Goal: Transaction & Acquisition: Purchase product/service

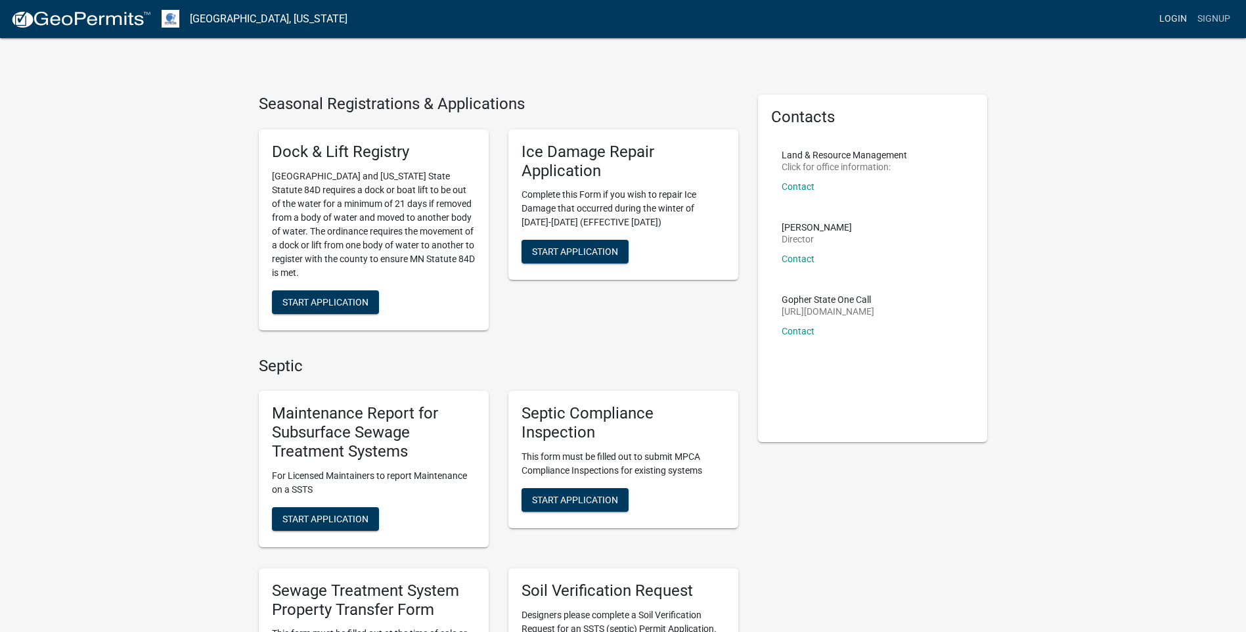
click at [1176, 13] on link "Login" at bounding box center [1173, 19] width 38 height 25
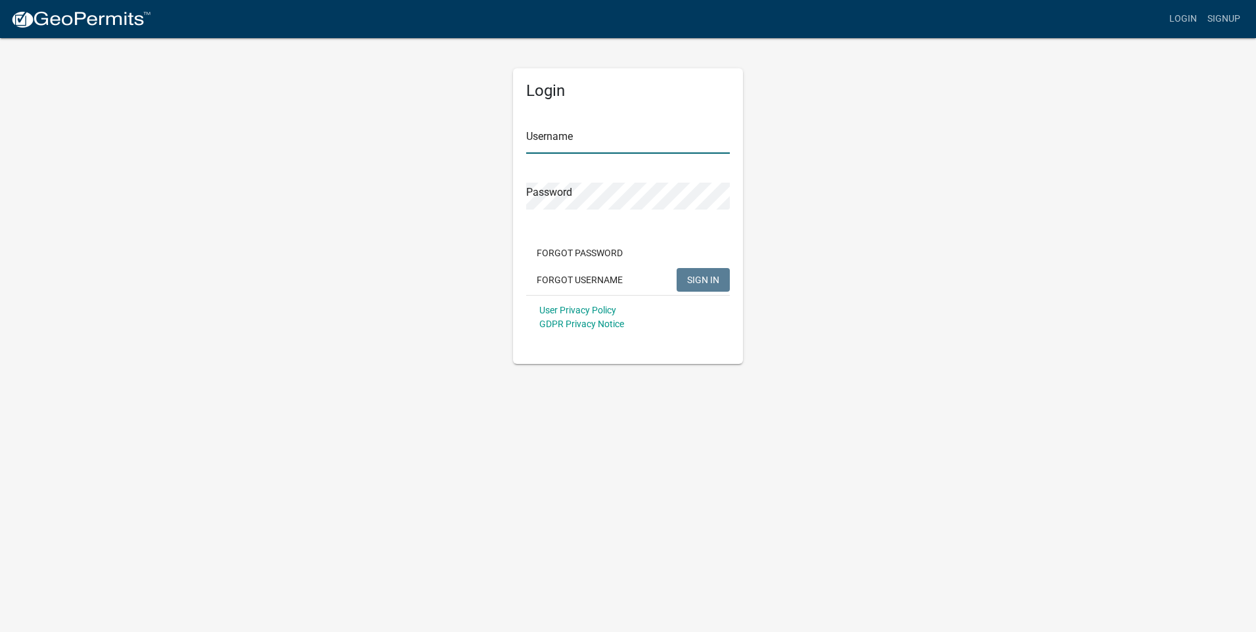
click at [598, 137] on input "Username" at bounding box center [628, 140] width 204 height 27
type input "[EMAIL_ADDRESS][DOMAIN_NAME]"
click at [677, 268] on button "SIGN IN" at bounding box center [703, 280] width 53 height 24
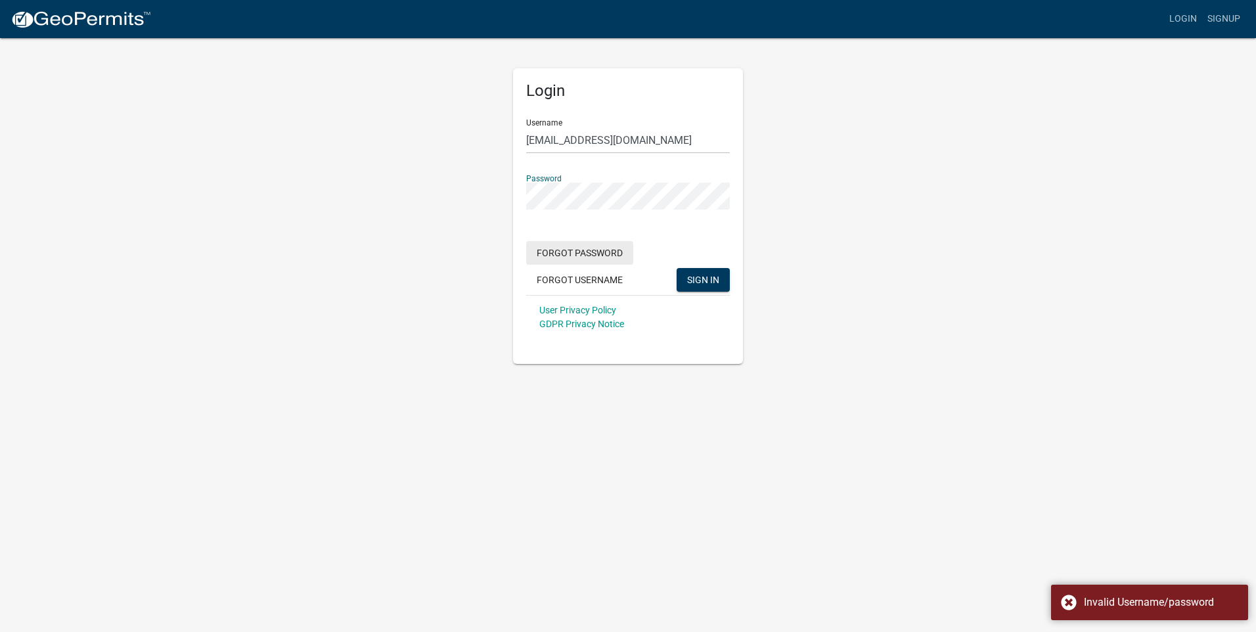
click at [605, 252] on button "Forgot Password" at bounding box center [579, 253] width 107 height 24
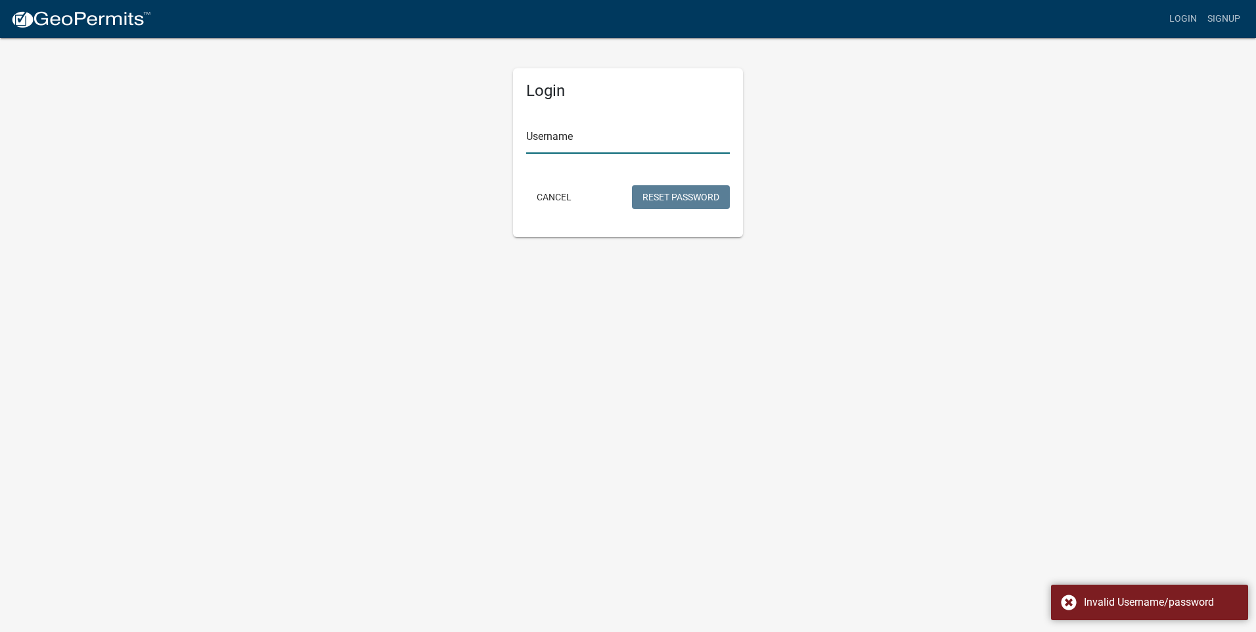
click at [561, 132] on input "Username" at bounding box center [628, 140] width 204 height 27
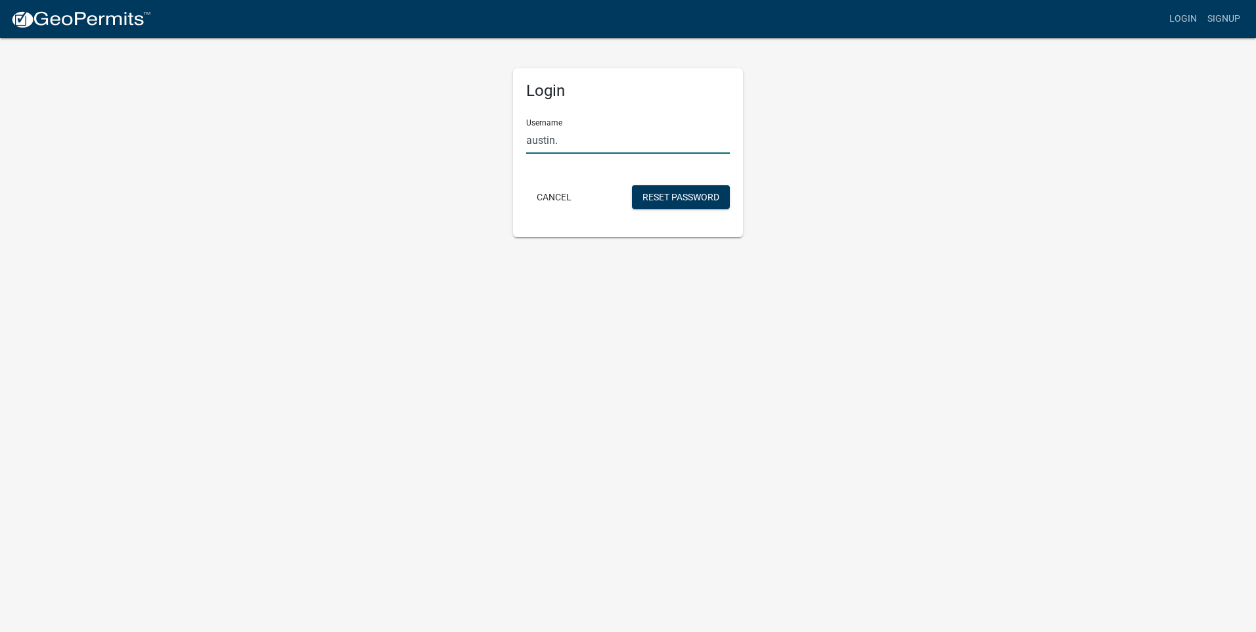
click at [587, 143] on input "austin." at bounding box center [628, 140] width 204 height 27
click at [706, 202] on button "Reset Password" at bounding box center [681, 197] width 98 height 24
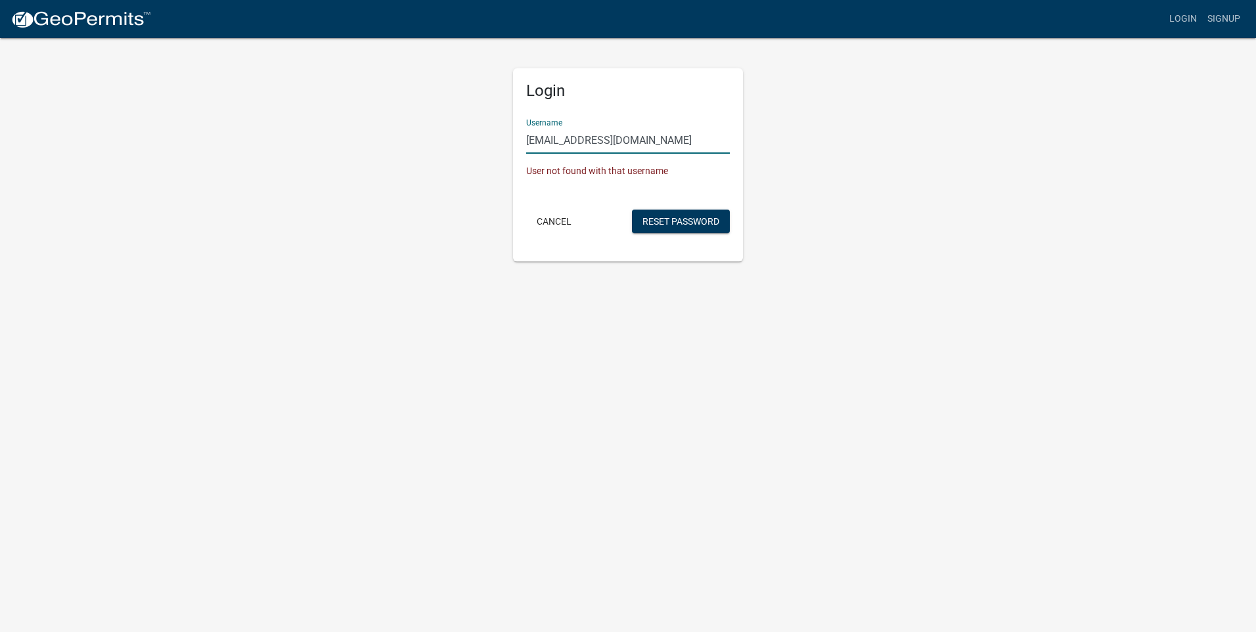
click at [704, 145] on input "[EMAIL_ADDRESS][DOMAIN_NAME]" at bounding box center [628, 140] width 204 height 27
click at [686, 139] on input "[EMAIL_ADDRESS][DOMAIN_NAME]" at bounding box center [628, 140] width 204 height 27
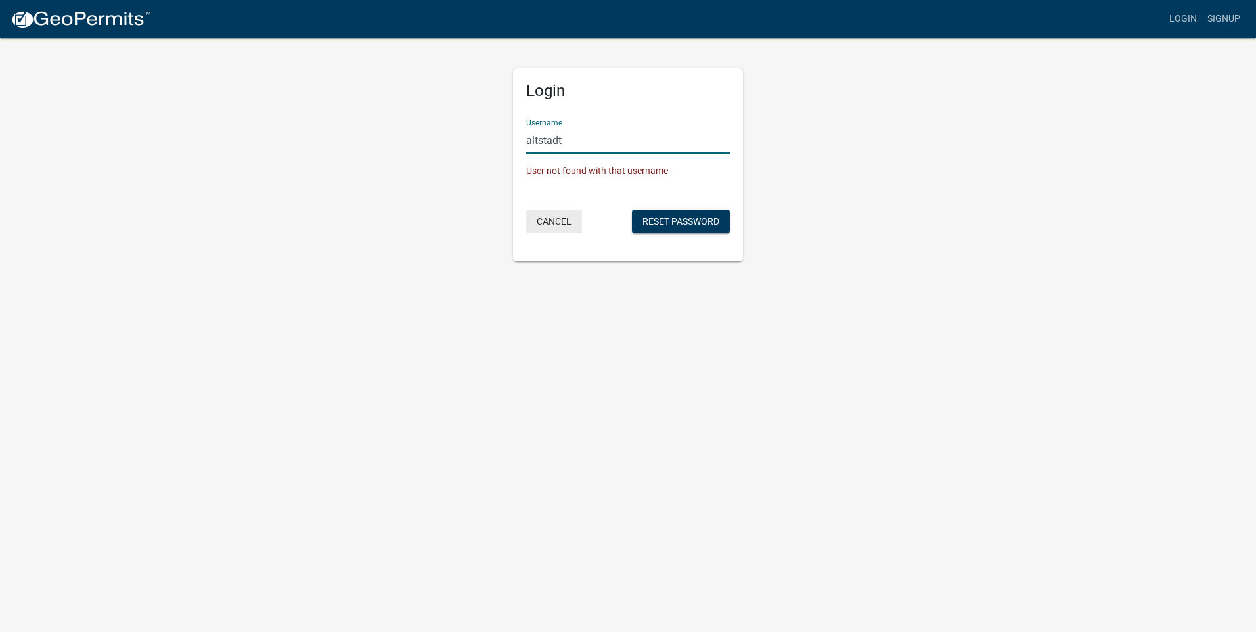
type input "altstadt"
click at [548, 223] on button "Cancel" at bounding box center [554, 222] width 56 height 24
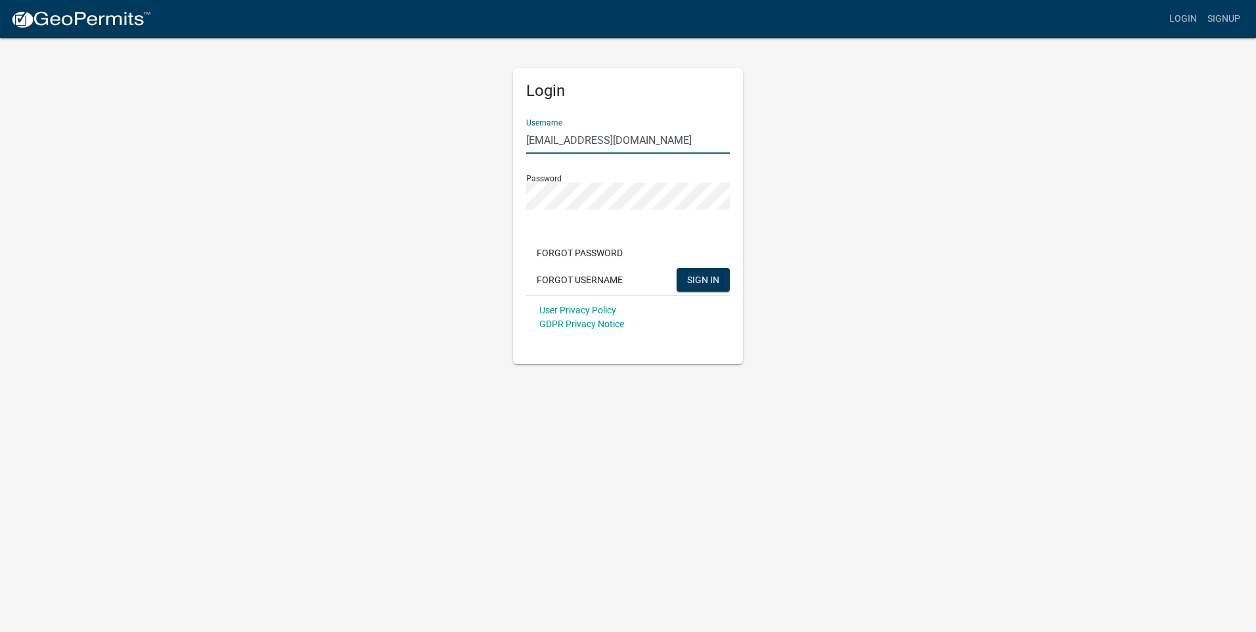
drag, startPoint x: 697, startPoint y: 137, endPoint x: 486, endPoint y: 138, distance: 210.9
click at [486, 138] on div "Login Username [PERSON_NAME][EMAIL_ADDRESS][DOMAIN_NAME] Password Forgot Passwo…" at bounding box center [628, 200] width 749 height 327
type input "altstadt"
click at [481, 156] on div "Login Username altstadt Password Forgot Password Forgot Username SIGN IN User P…" at bounding box center [628, 200] width 749 height 327
click at [701, 282] on span "SIGN IN" at bounding box center [703, 279] width 32 height 11
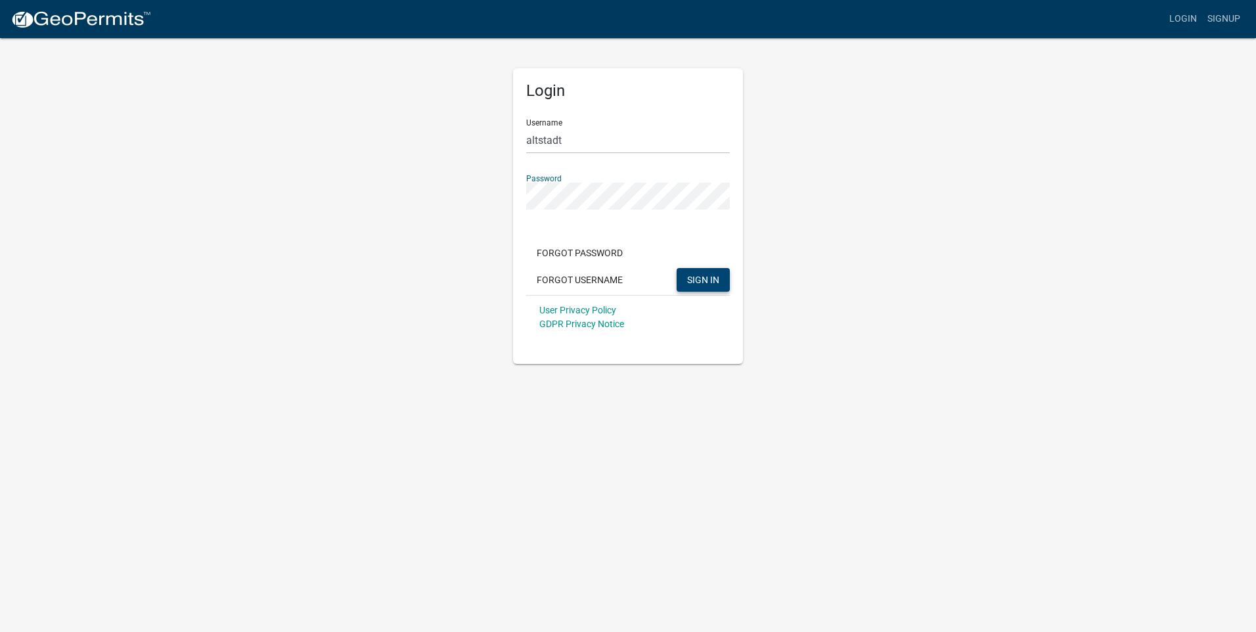
click at [677, 268] on button "SIGN IN" at bounding box center [703, 280] width 53 height 24
click at [707, 281] on span "SIGN IN" at bounding box center [703, 279] width 32 height 11
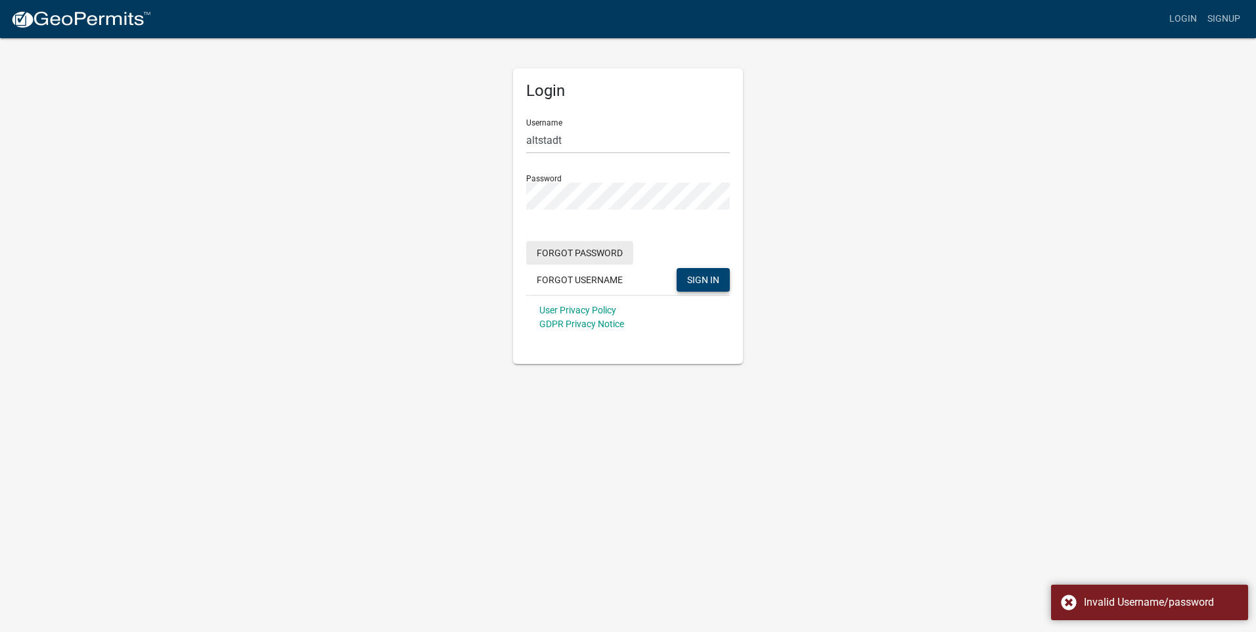
click at [593, 251] on button "Forgot Password" at bounding box center [579, 253] width 107 height 24
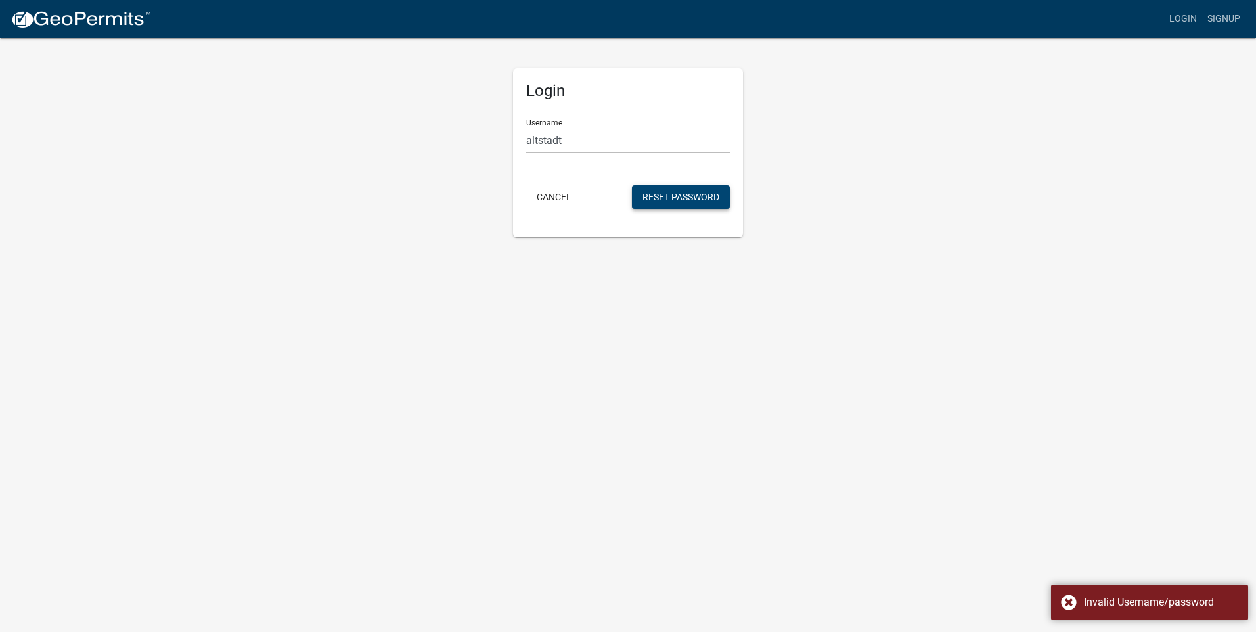
click at [698, 191] on button "Reset Password" at bounding box center [681, 197] width 98 height 24
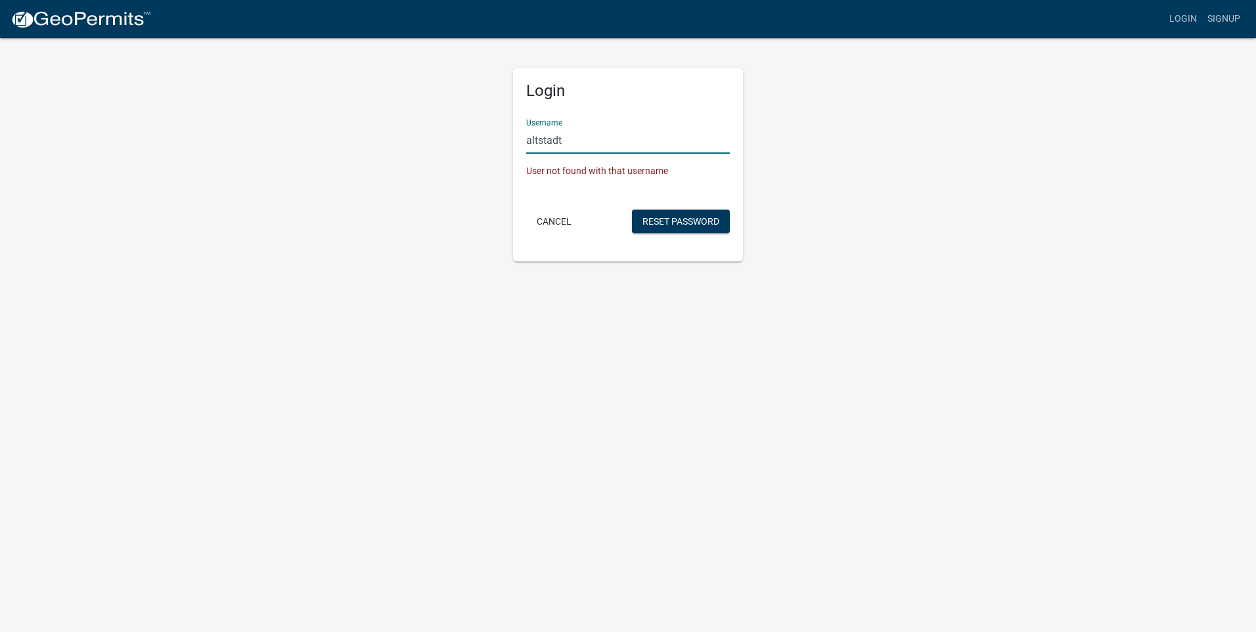
click at [593, 139] on input "altstadt" at bounding box center [628, 140] width 204 height 27
type input "Altstadt"
click at [629, 112] on div "Username Altstadt" at bounding box center [628, 130] width 204 height 45
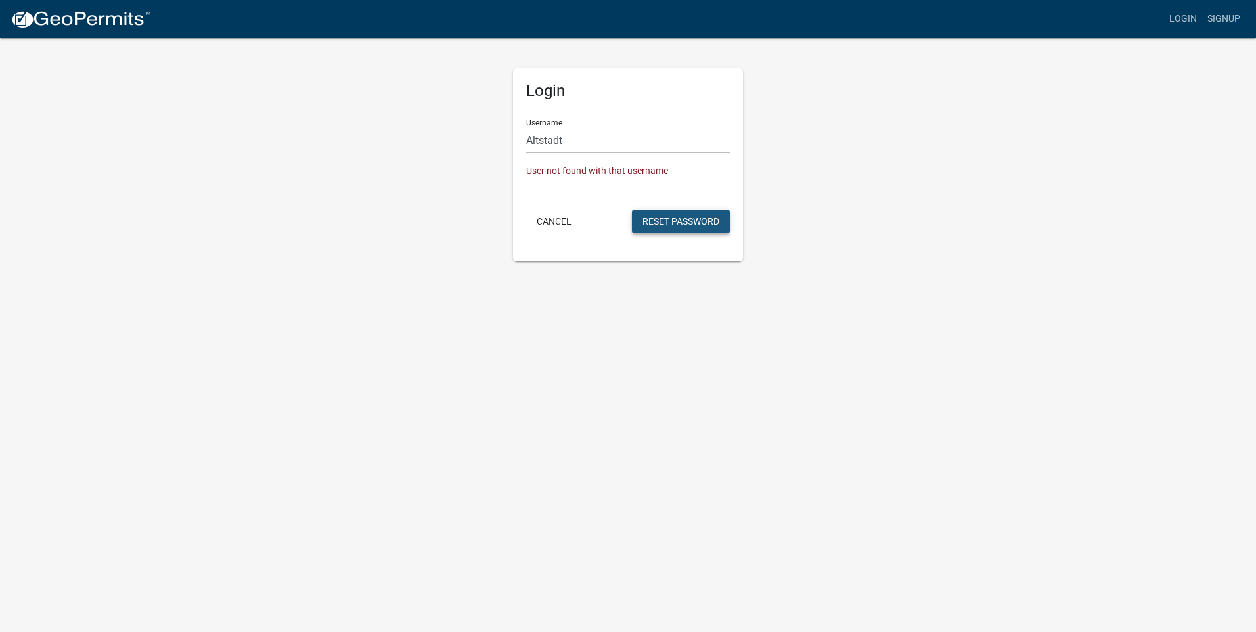
click at [682, 223] on button "Reset Password" at bounding box center [681, 222] width 98 height 24
click at [666, 213] on button "Reset Password" at bounding box center [681, 222] width 98 height 24
click at [556, 216] on button "Cancel" at bounding box center [554, 222] width 56 height 24
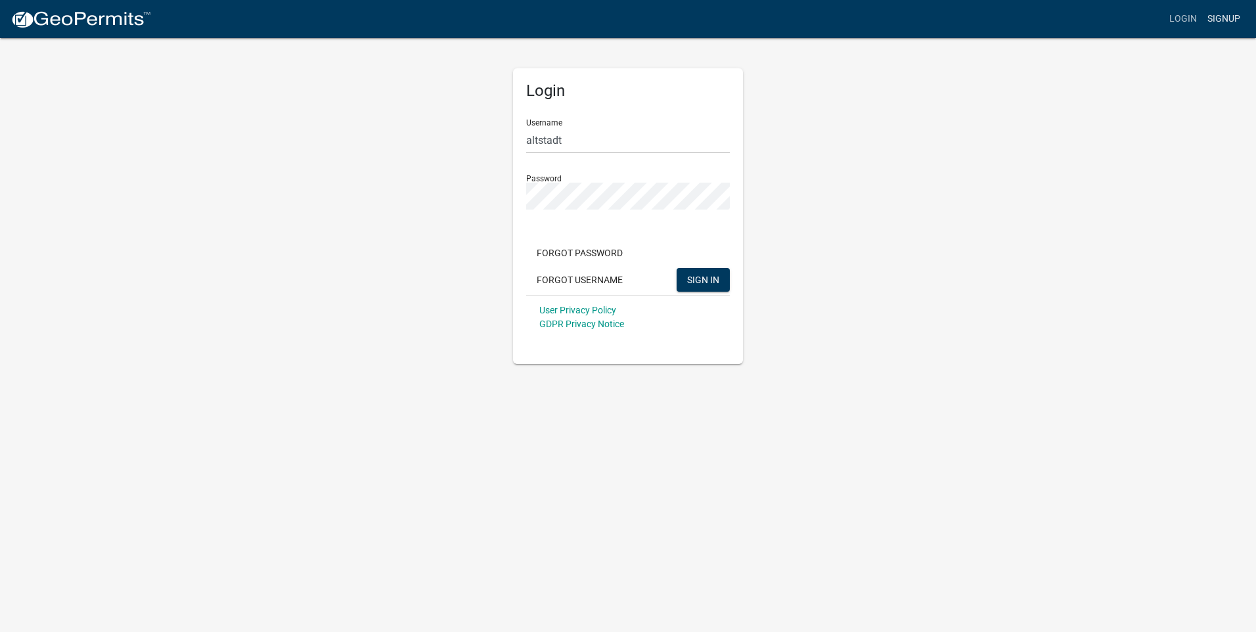
click at [1223, 15] on link "Signup" at bounding box center [1223, 19] width 43 height 25
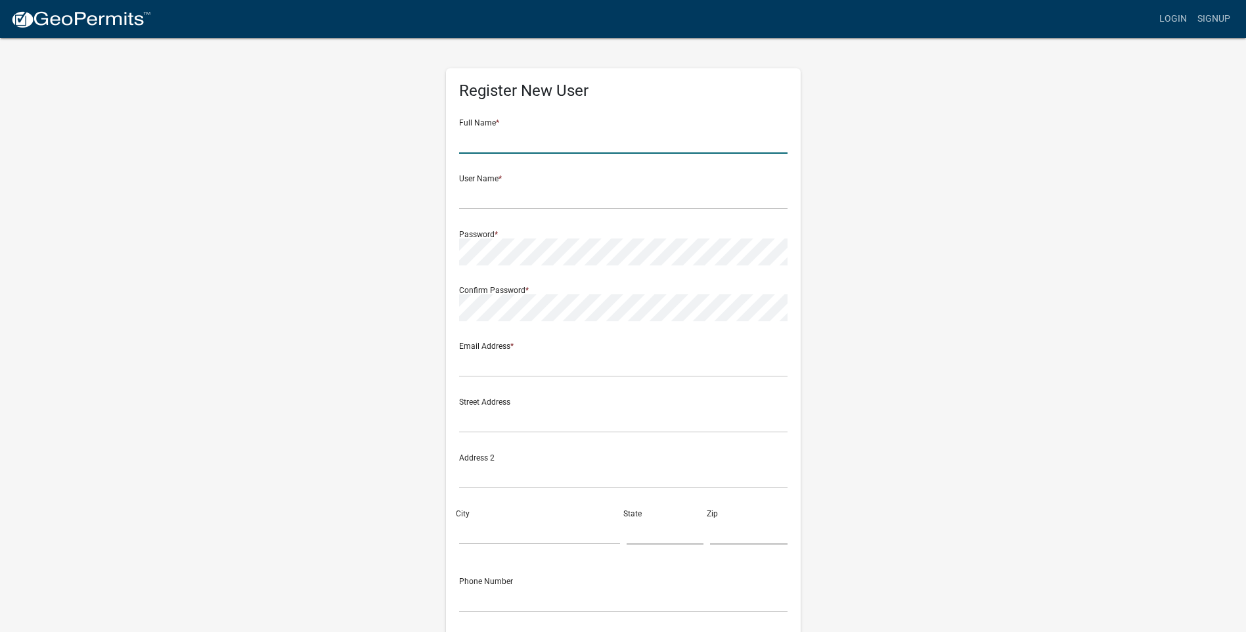
click at [595, 139] on input "text" at bounding box center [623, 140] width 328 height 27
type input "[PERSON_NAME]"
click at [538, 196] on input "text" at bounding box center [623, 196] width 328 height 27
type input "Oz Excavating"
click at [76, 22] on img at bounding box center [81, 20] width 141 height 20
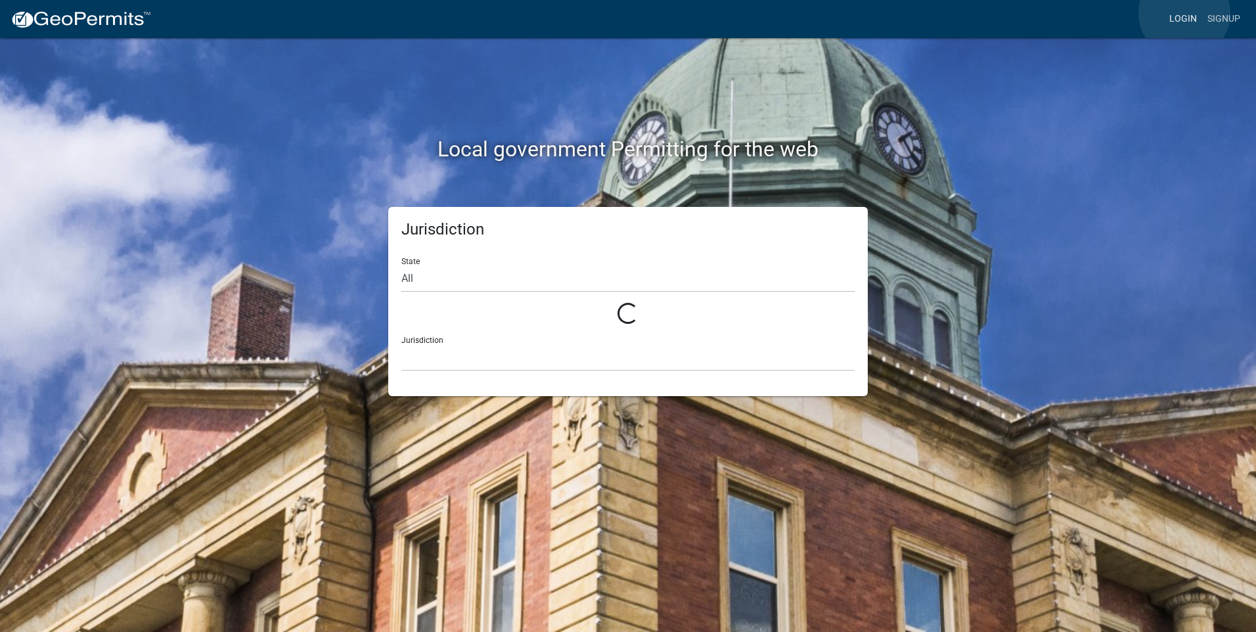
click at [1184, 13] on link "Login" at bounding box center [1183, 19] width 38 height 25
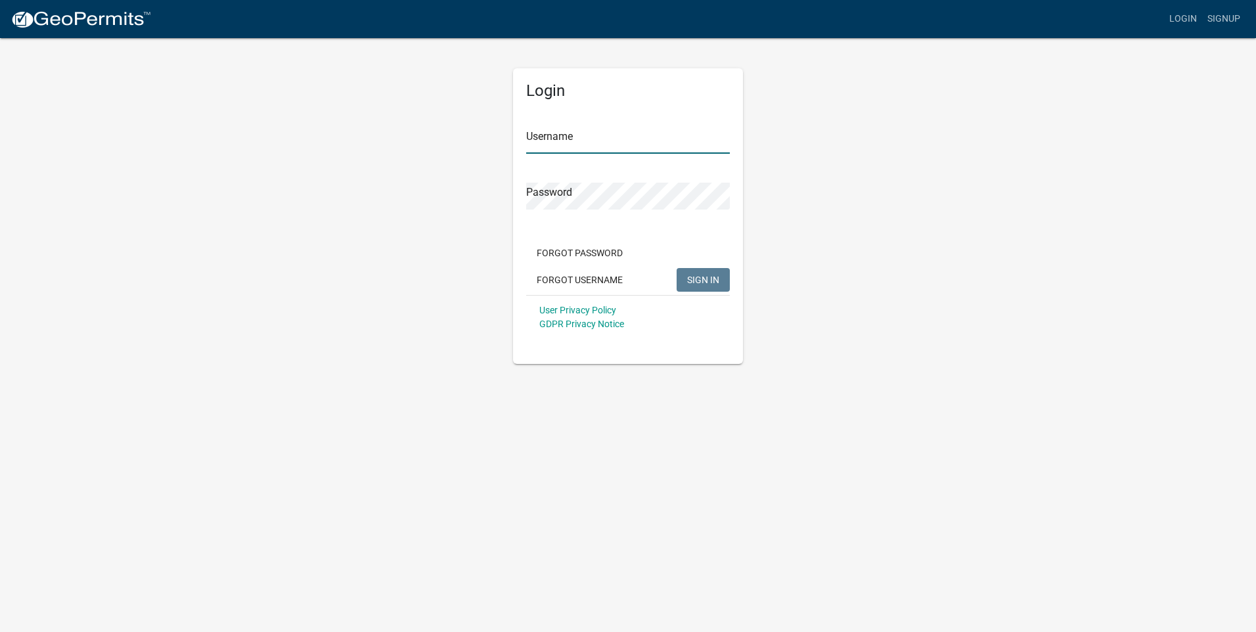
click at [592, 141] on input "Username" at bounding box center [628, 140] width 204 height 27
type input "o"
type input "Oz Excavating"
click at [677, 268] on button "SIGN IN" at bounding box center [703, 280] width 53 height 24
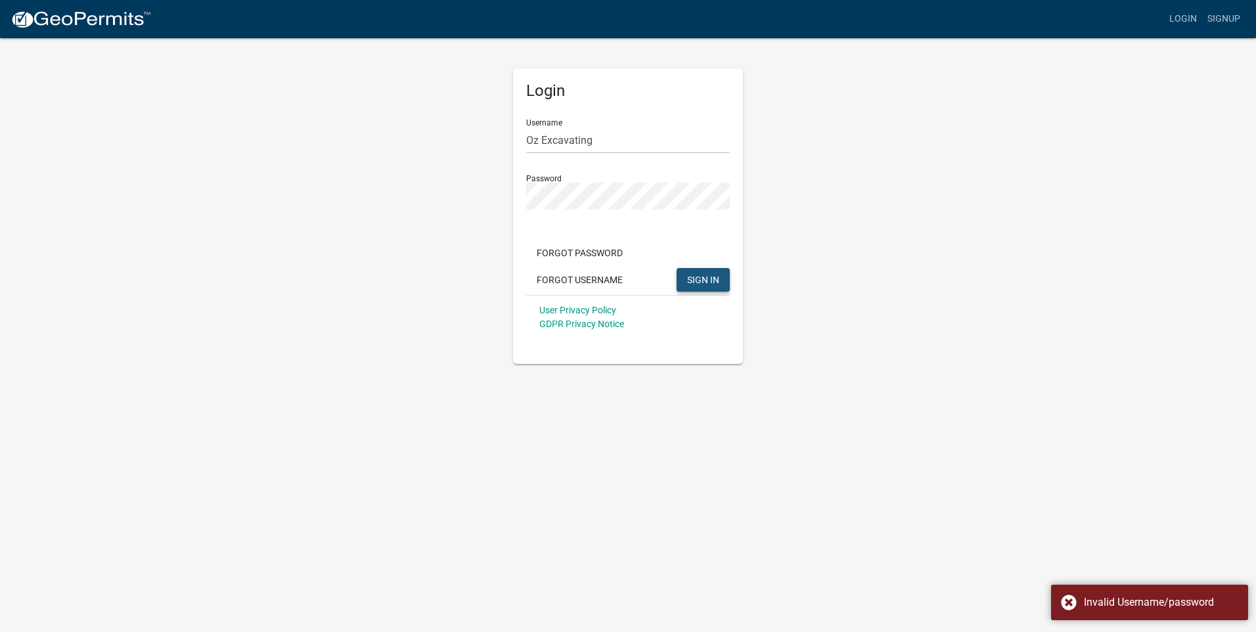
click at [713, 271] on button "SIGN IN" at bounding box center [703, 280] width 53 height 24
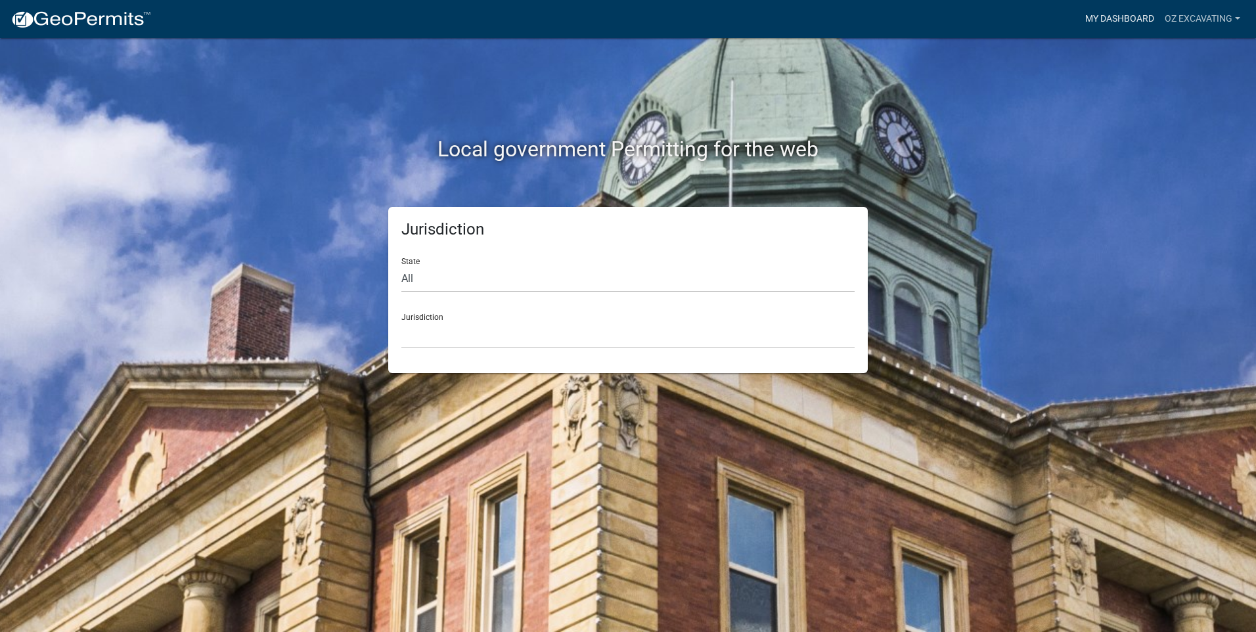
click at [1115, 20] on link "My Dashboard" at bounding box center [1119, 19] width 79 height 25
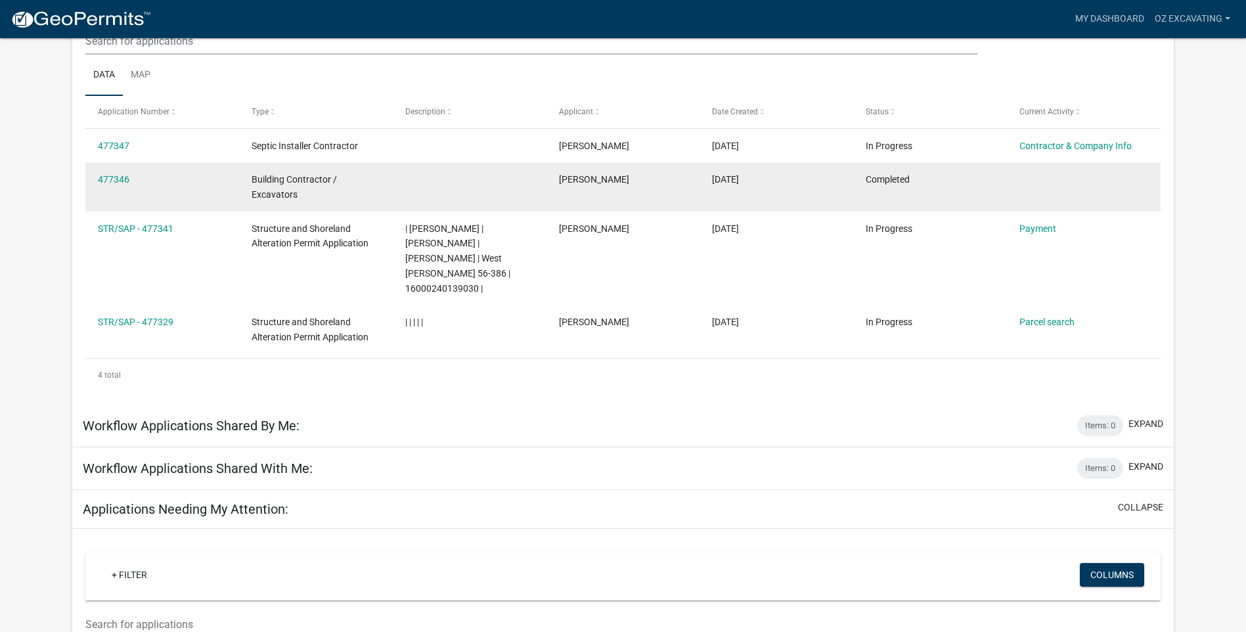
scroll to position [174, 0]
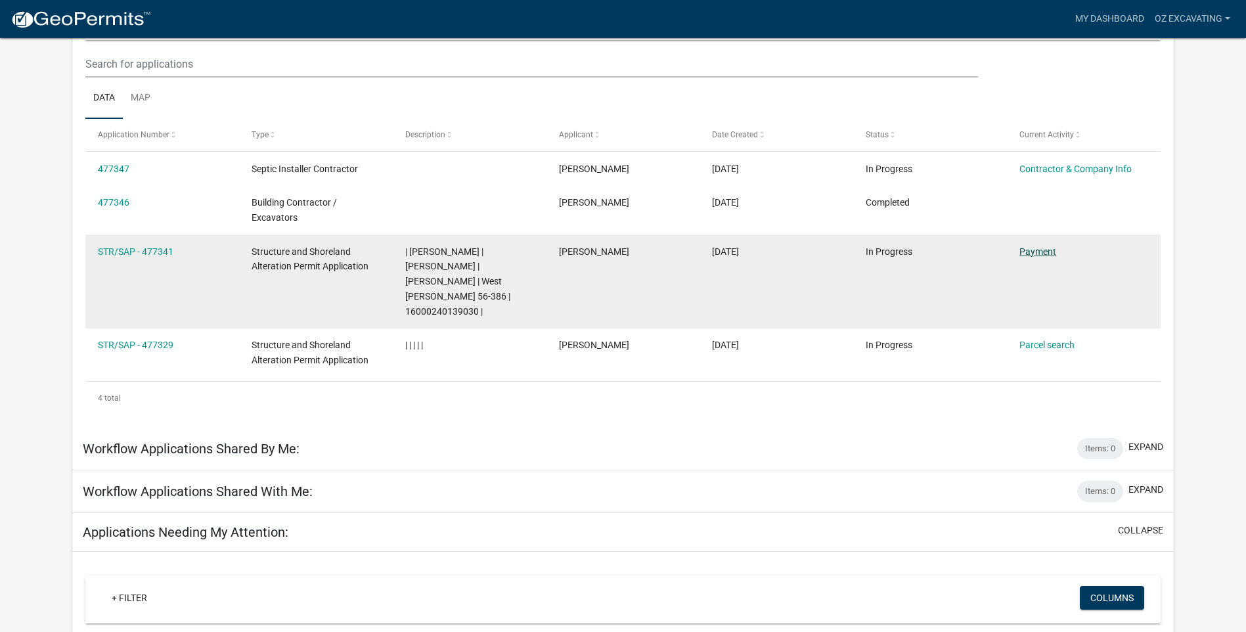
click at [1052, 248] on link "Payment" at bounding box center [1038, 251] width 37 height 11
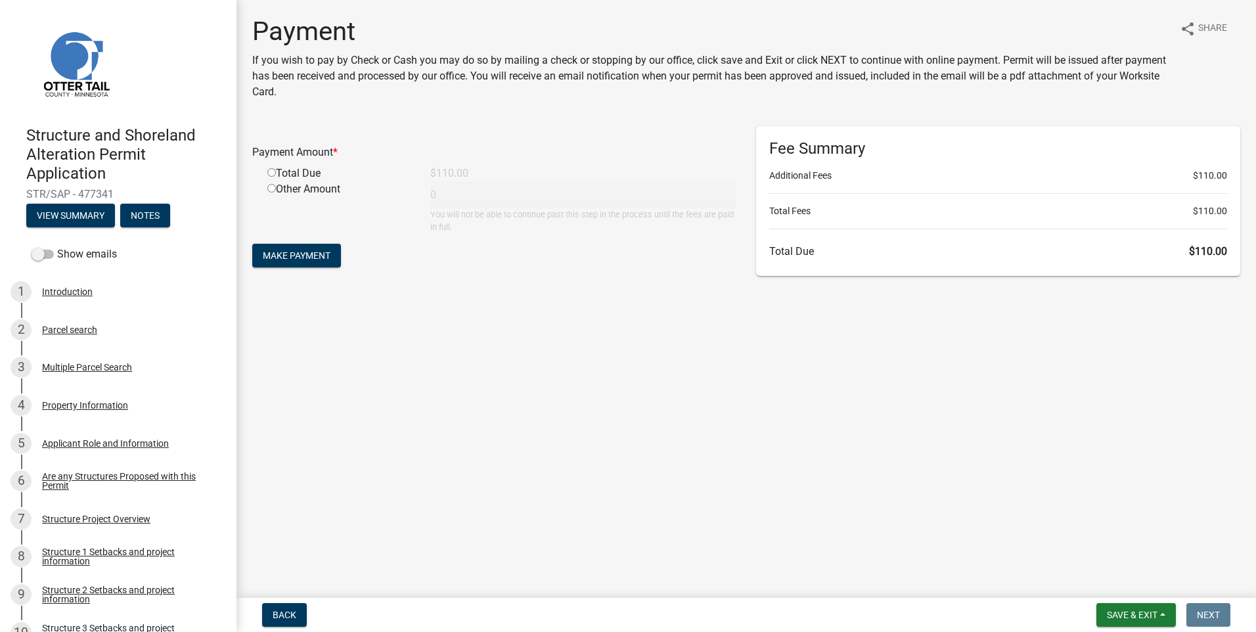
click at [270, 171] on input "radio" at bounding box center [271, 172] width 9 height 9
radio input "true"
type input "110"
click at [312, 254] on span "Make Payment" at bounding box center [297, 255] width 68 height 11
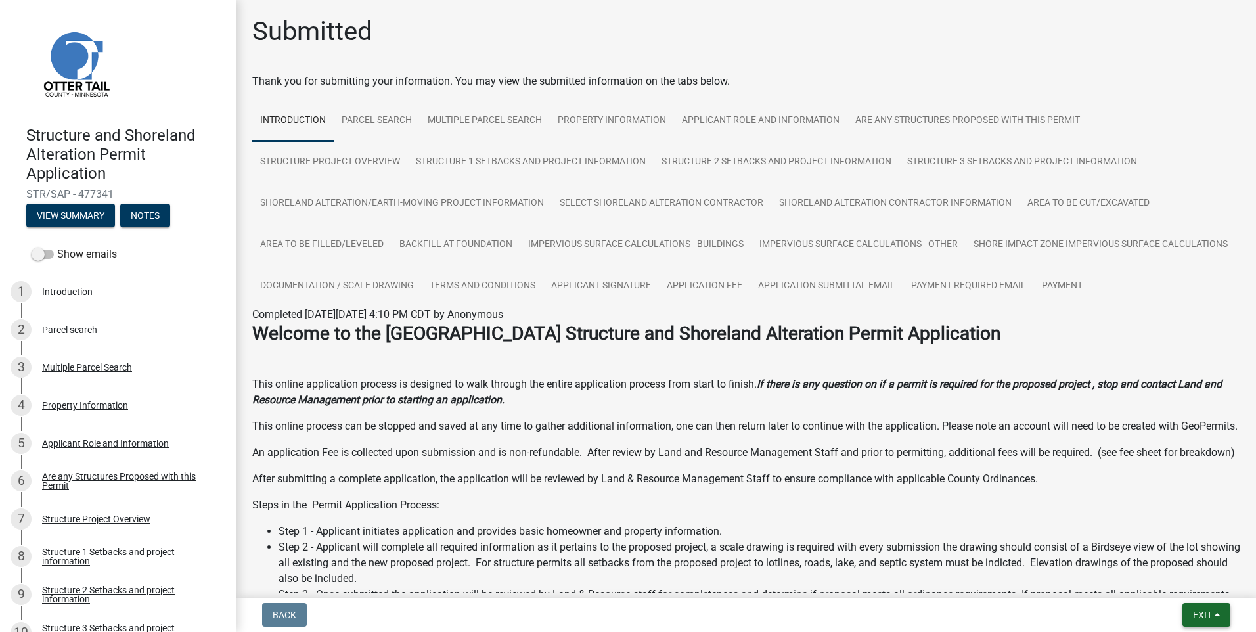
click at [1198, 624] on button "Exit" at bounding box center [1206, 615] width 48 height 24
